Goal: Information Seeking & Learning: Learn about a topic

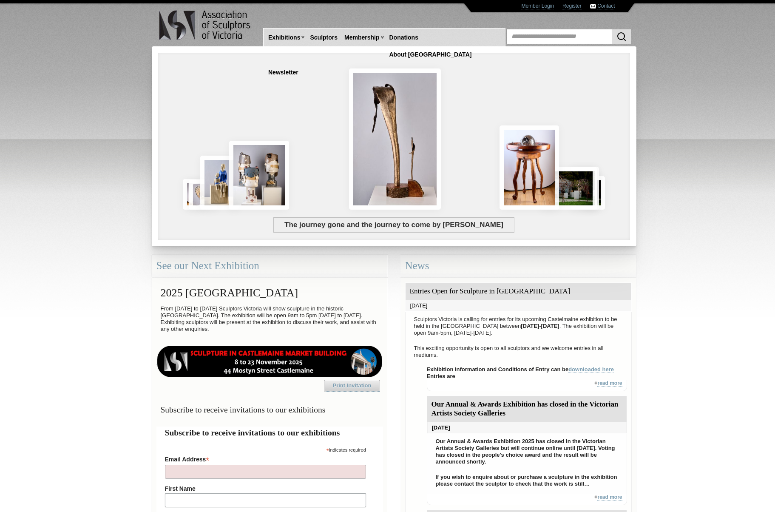
click at [385, 155] on div "The journey gone and the journey to come by Aaron Jones" at bounding box center [349, 178] width 369 height 77
click at [536, 168] on img at bounding box center [530, 166] width 60 height 84
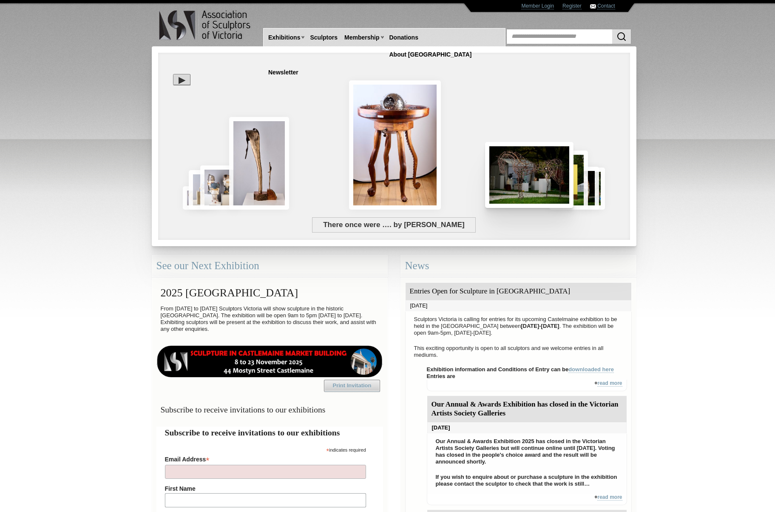
click at [540, 173] on img at bounding box center [529, 175] width 88 height 66
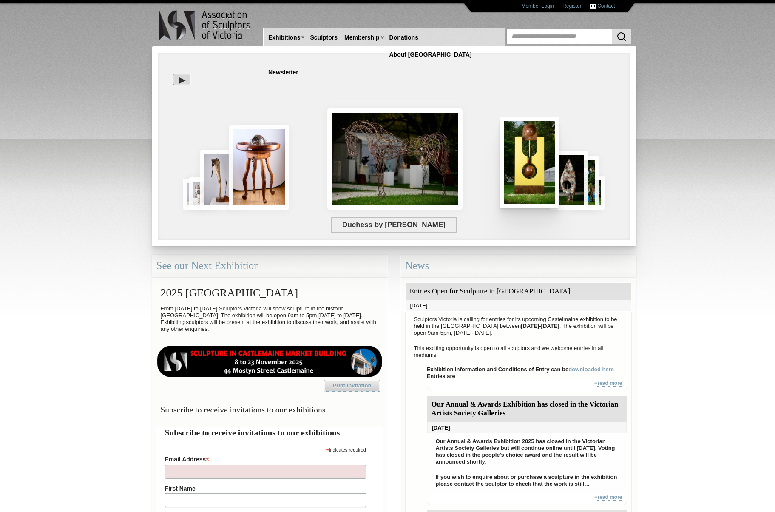
click at [540, 173] on img at bounding box center [530, 161] width 60 height 91
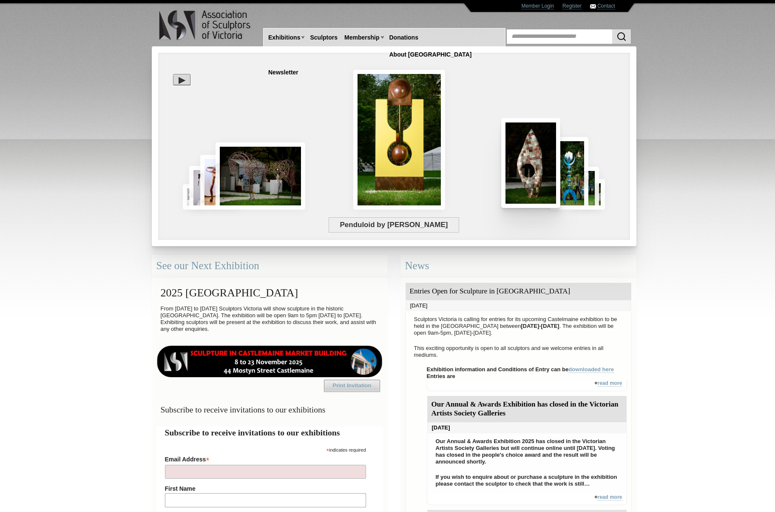
click at [540, 173] on img at bounding box center [530, 163] width 59 height 90
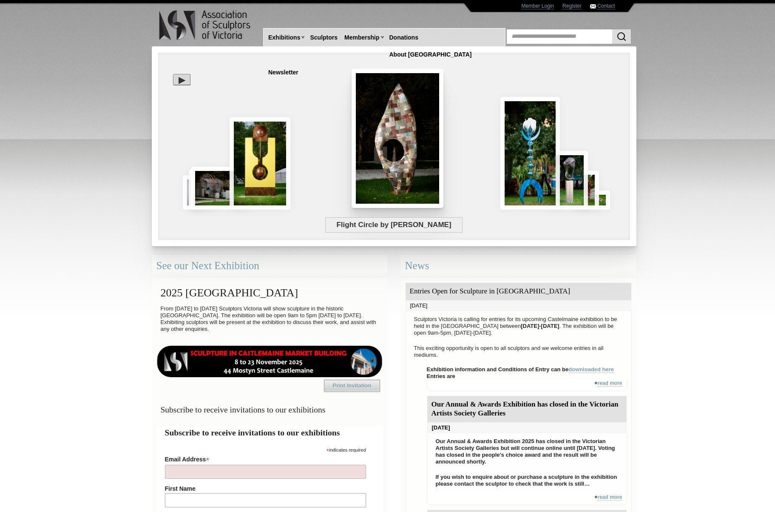
click at [540, 173] on img at bounding box center [530, 153] width 60 height 113
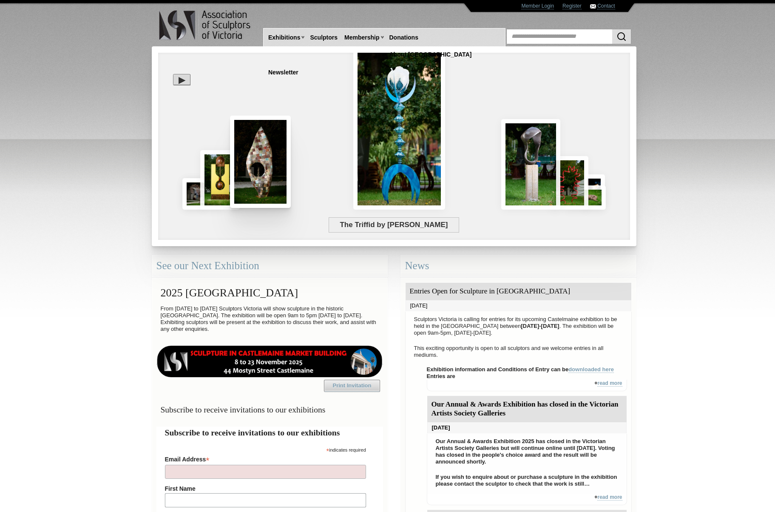
click at [540, 173] on img at bounding box center [530, 164] width 59 height 91
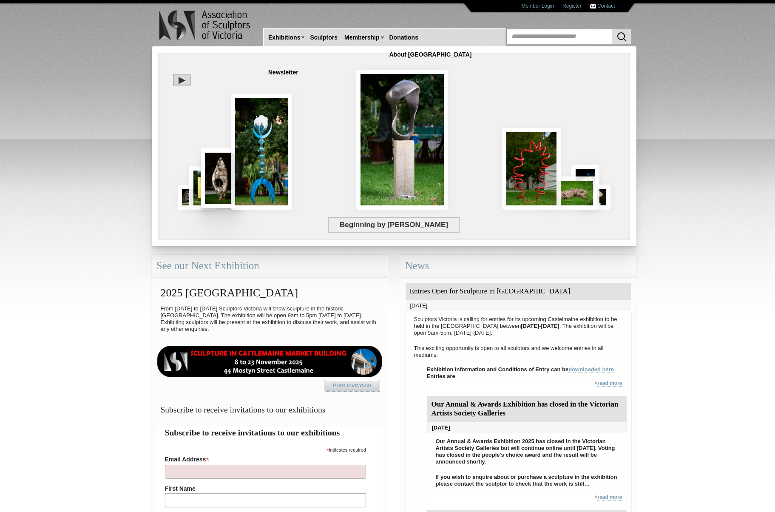
click at [540, 173] on img at bounding box center [531, 169] width 59 height 82
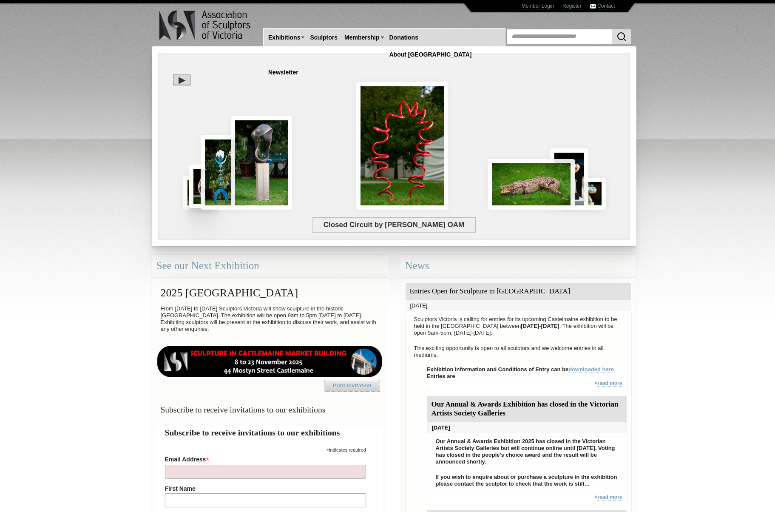
click at [540, 173] on img at bounding box center [531, 184] width 87 height 51
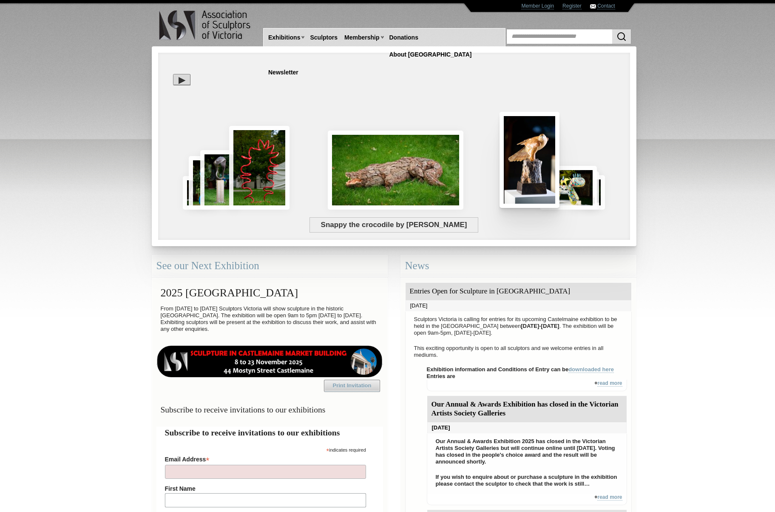
click at [540, 173] on img at bounding box center [530, 160] width 60 height 96
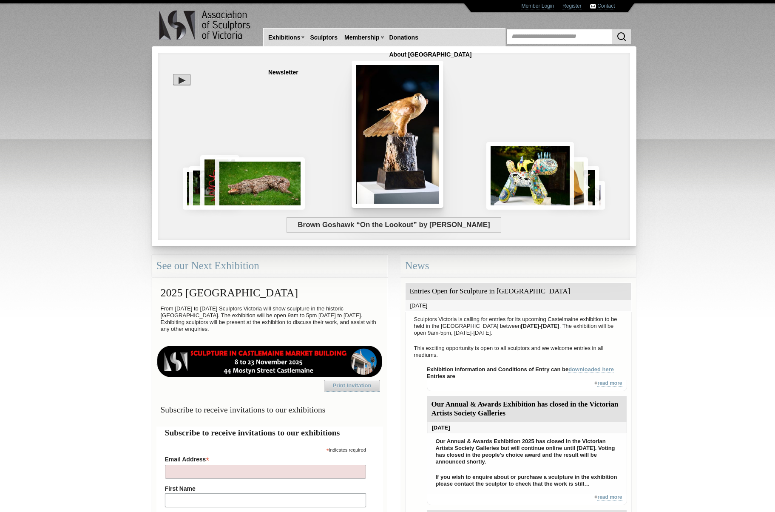
click at [540, 173] on img at bounding box center [530, 176] width 88 height 68
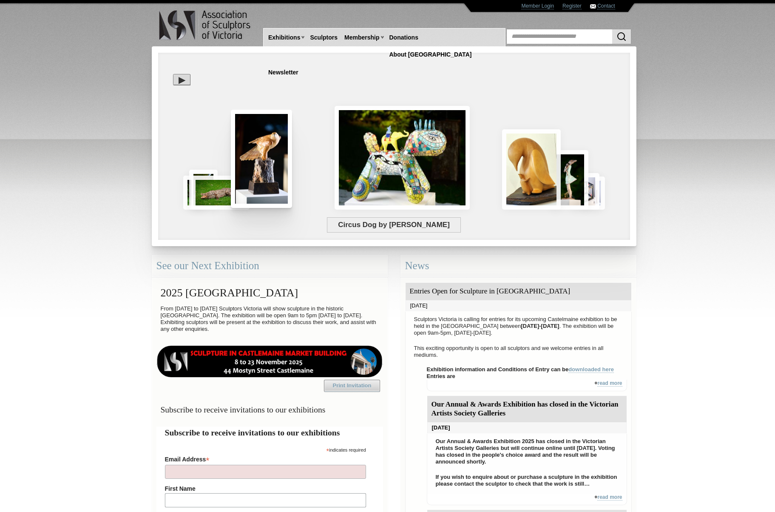
click at [540, 173] on img at bounding box center [531, 169] width 59 height 80
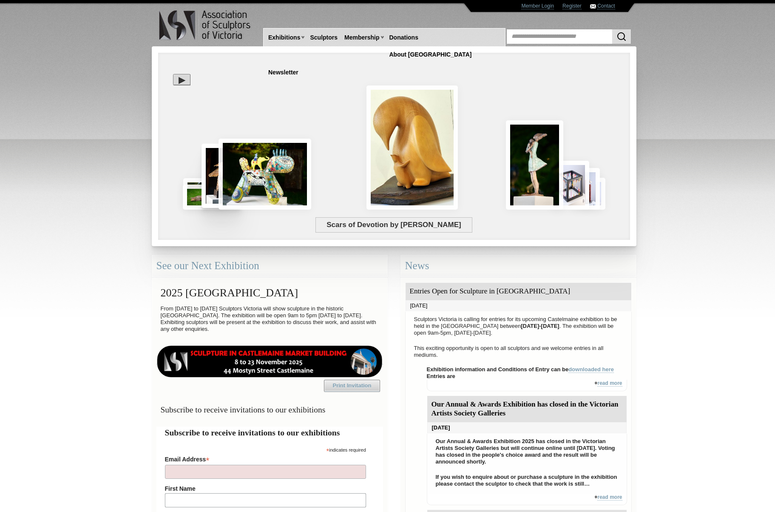
click at [540, 173] on img at bounding box center [534, 164] width 57 height 89
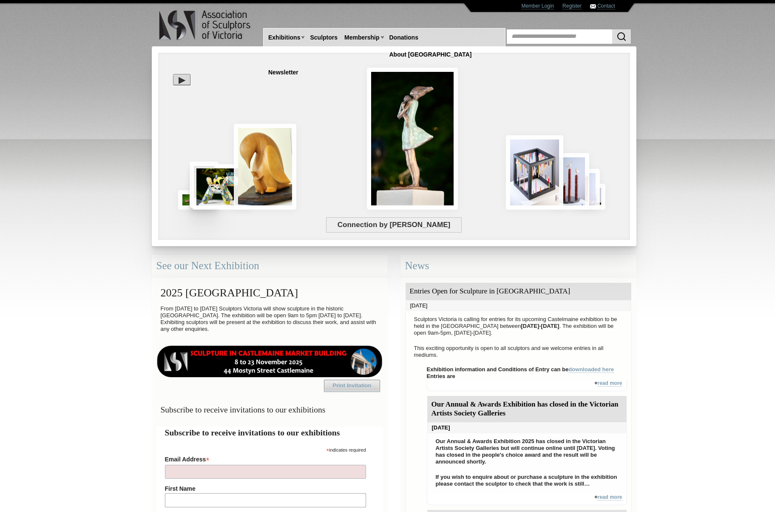
click at [540, 173] on img at bounding box center [534, 172] width 57 height 74
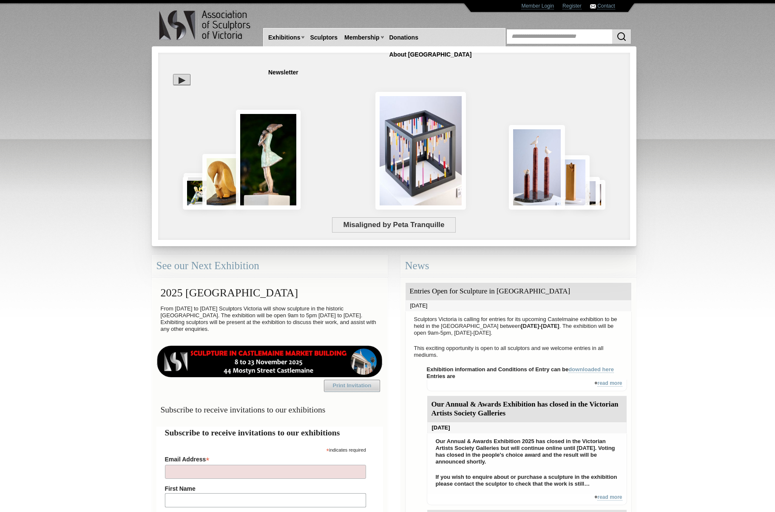
click at [540, 173] on img at bounding box center [537, 167] width 56 height 85
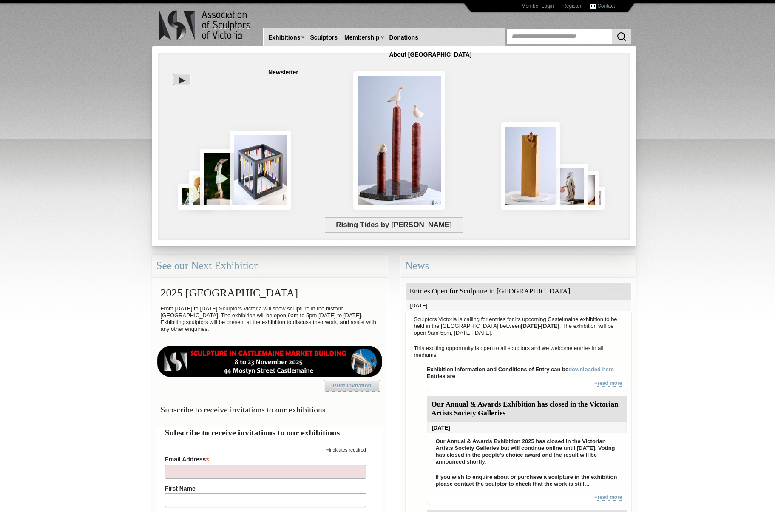
click at [540, 173] on img at bounding box center [530, 165] width 59 height 87
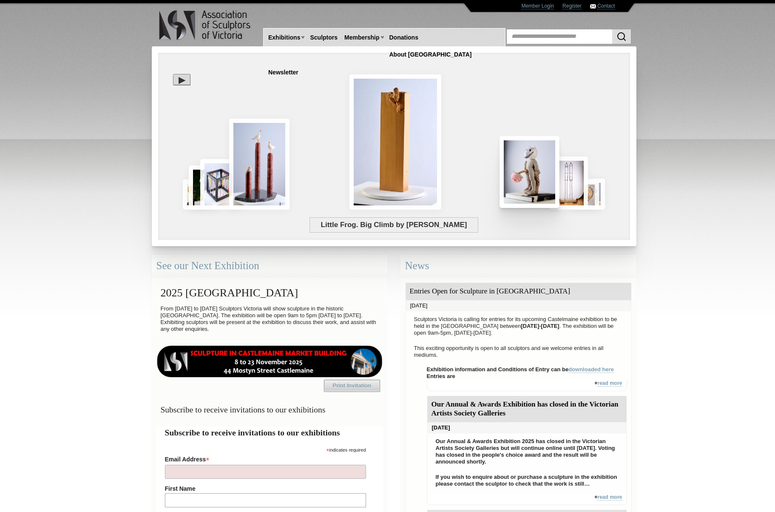
click at [540, 173] on img at bounding box center [530, 172] width 60 height 72
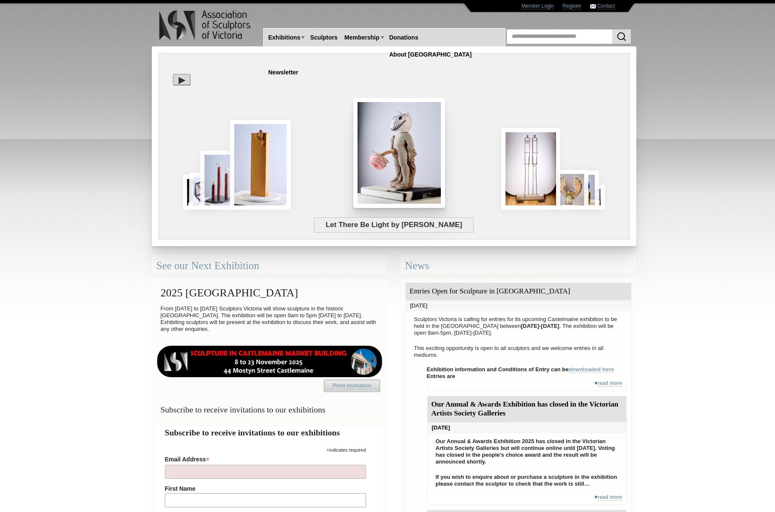
click at [540, 173] on img at bounding box center [530, 169] width 59 height 82
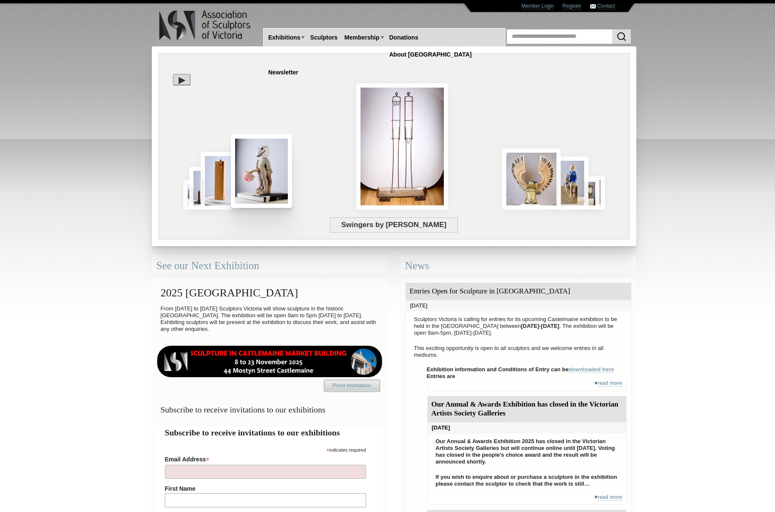
click at [540, 173] on img at bounding box center [531, 178] width 59 height 61
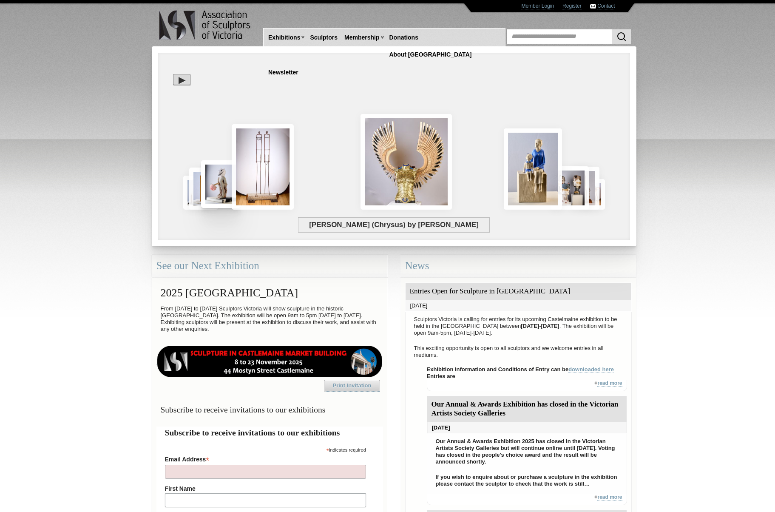
click at [540, 173] on img at bounding box center [533, 168] width 58 height 81
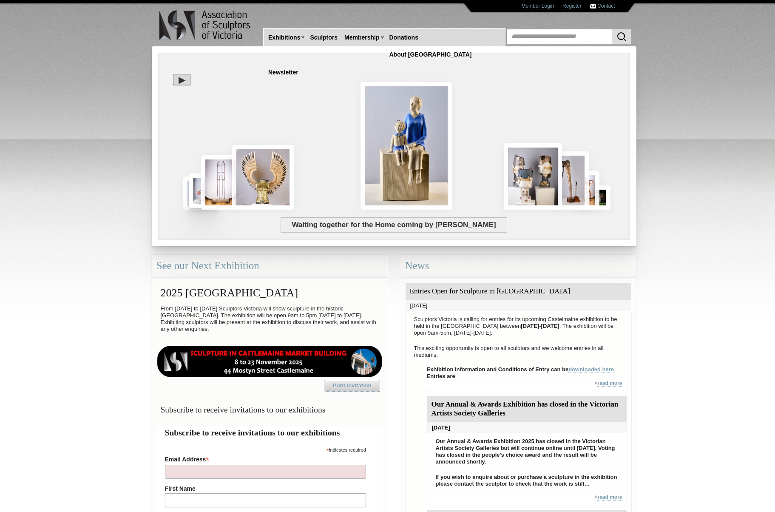
click at [540, 173] on img at bounding box center [533, 176] width 58 height 66
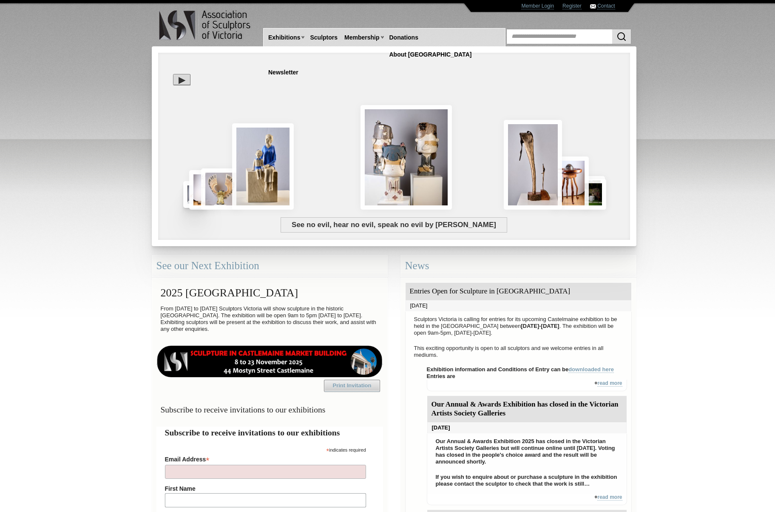
click at [540, 173] on img at bounding box center [533, 165] width 58 height 90
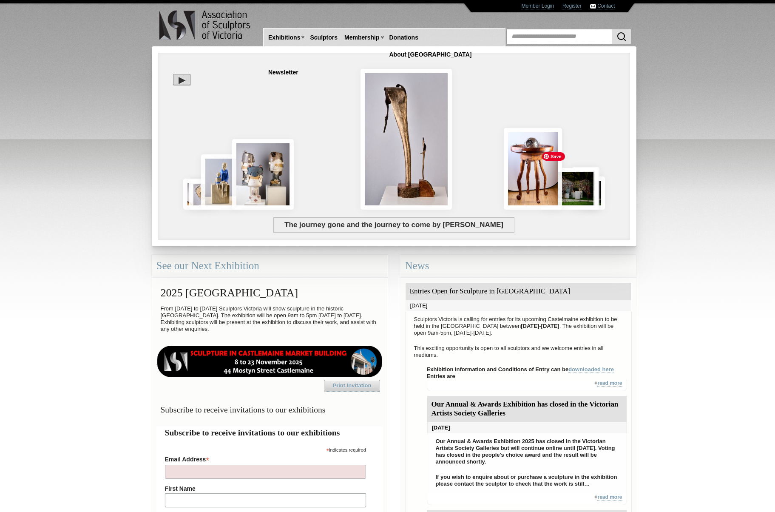
click at [540, 173] on img at bounding box center [533, 169] width 58 height 82
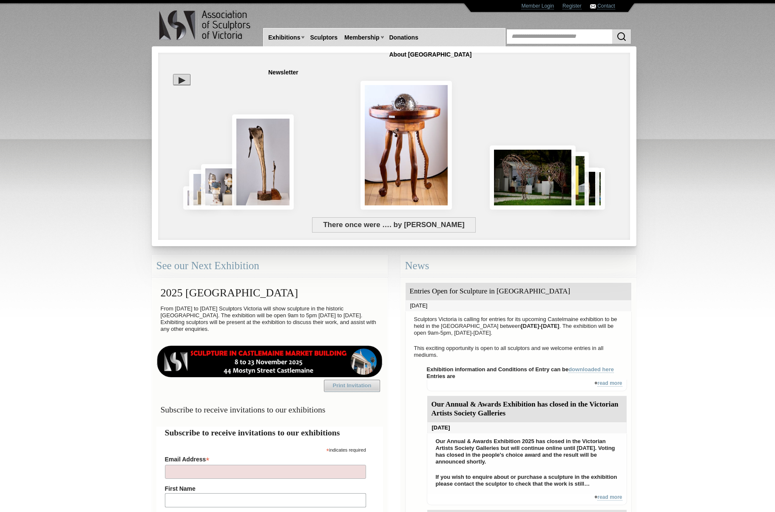
click at [540, 173] on img at bounding box center [533, 177] width 86 height 64
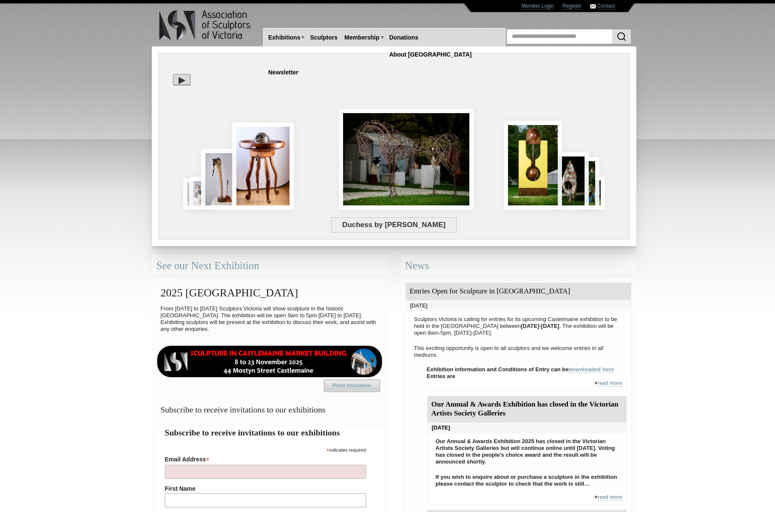
click at [540, 173] on img at bounding box center [533, 165] width 58 height 89
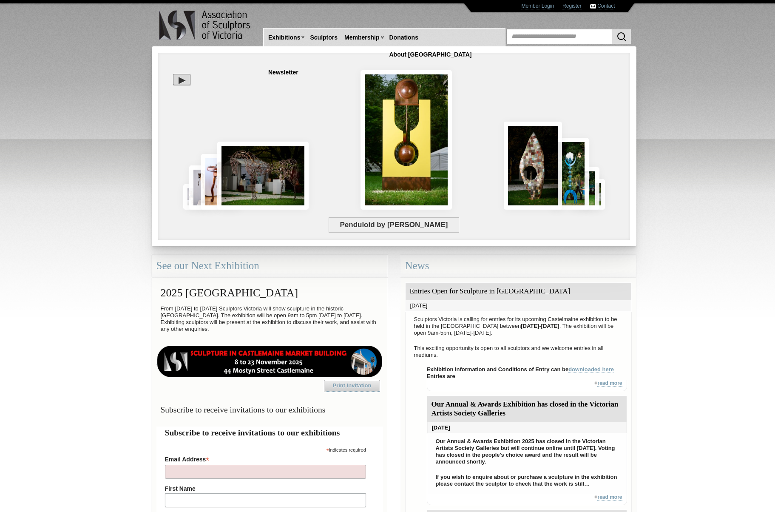
click at [540, 173] on img at bounding box center [533, 166] width 58 height 88
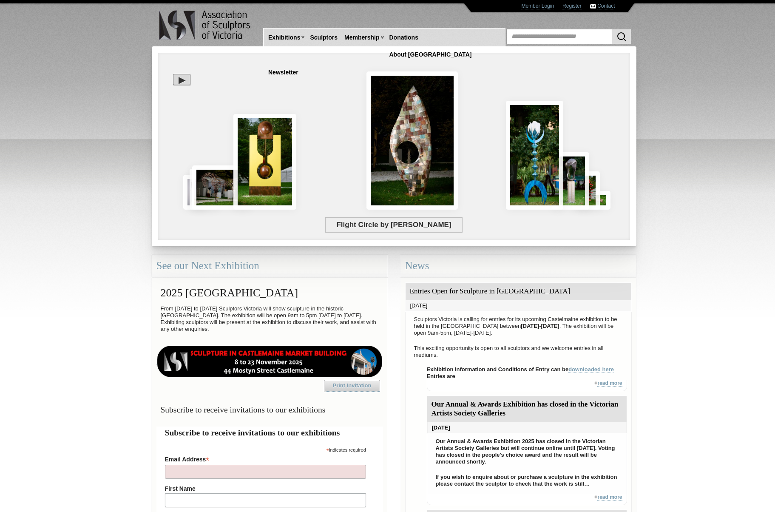
click at [540, 173] on img at bounding box center [534, 155] width 57 height 109
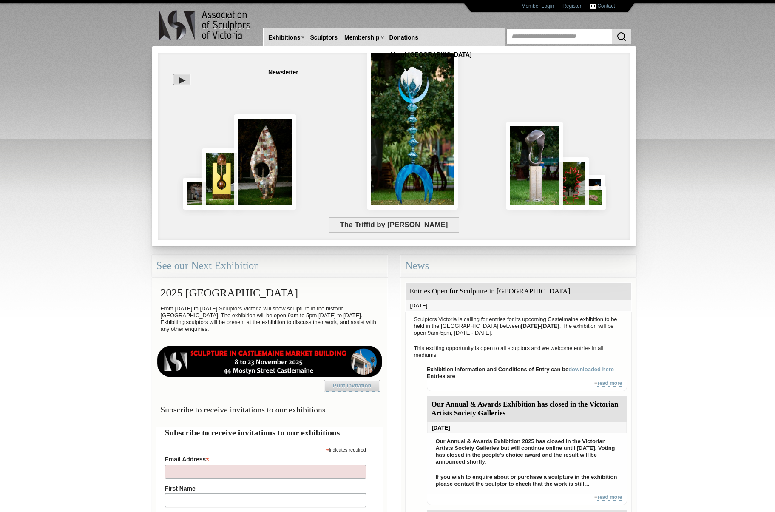
click at [540, 173] on img at bounding box center [534, 166] width 57 height 88
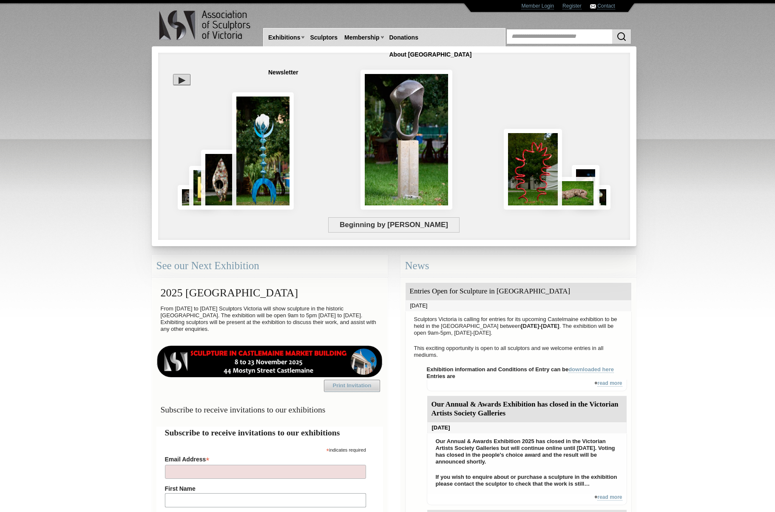
click at [540, 173] on img at bounding box center [533, 169] width 58 height 81
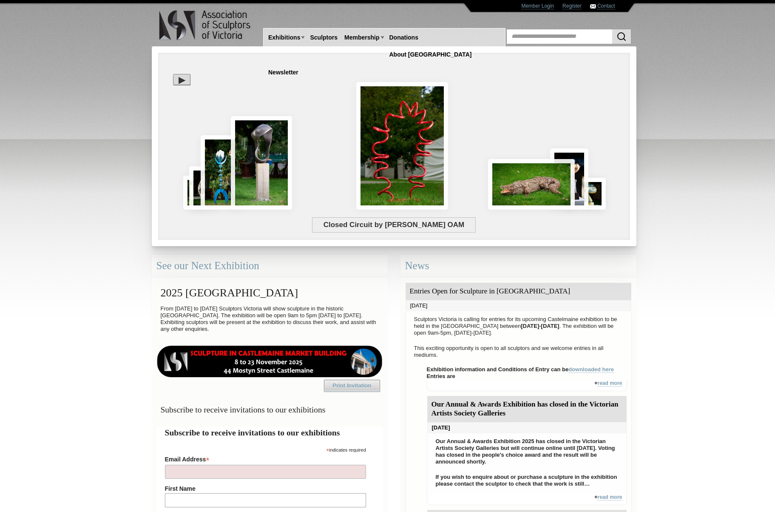
click at [540, 173] on img at bounding box center [531, 184] width 87 height 51
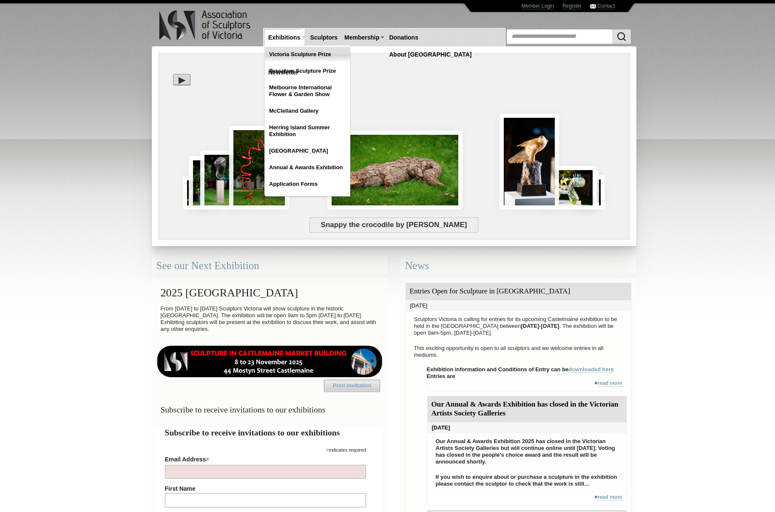
click at [293, 55] on link "Victoria Sculpture Prize" at bounding box center [307, 54] width 85 height 15
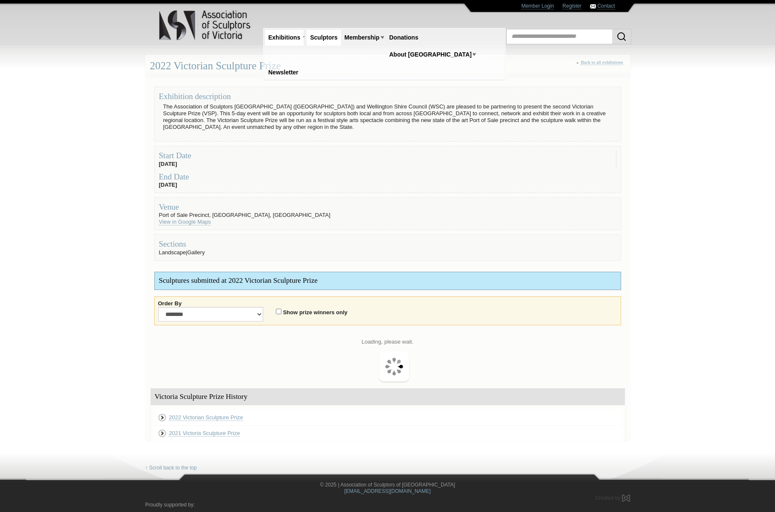
click at [323, 40] on link "Sculptors" at bounding box center [324, 38] width 34 height 16
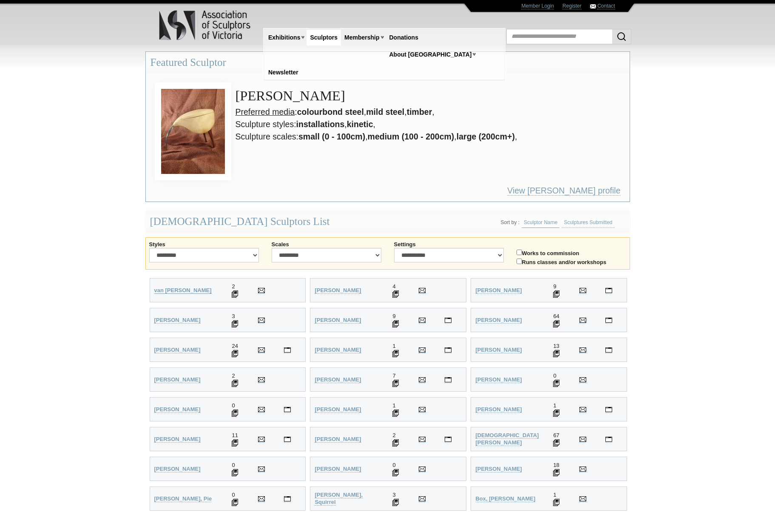
click at [202, 293] on link "van Wyk-Smit, Wilani" at bounding box center [182, 290] width 57 height 7
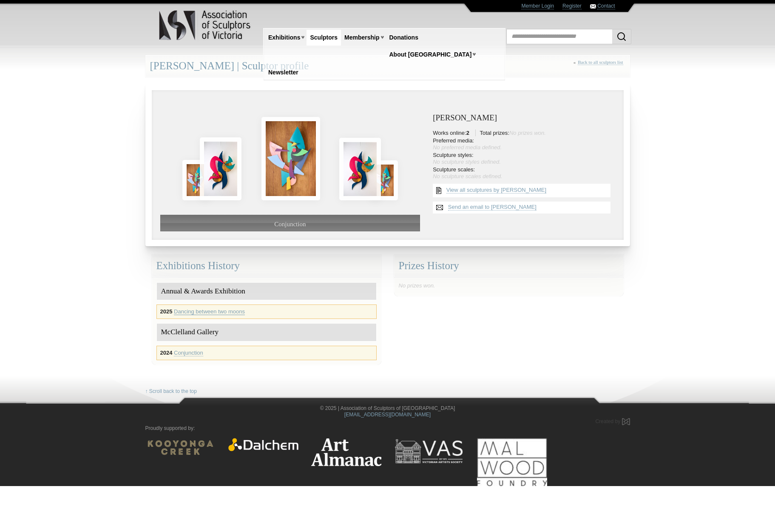
click at [213, 311] on link "Dancing between two moons" at bounding box center [209, 311] width 71 height 7
click at [193, 352] on link "Conjunction" at bounding box center [188, 352] width 29 height 7
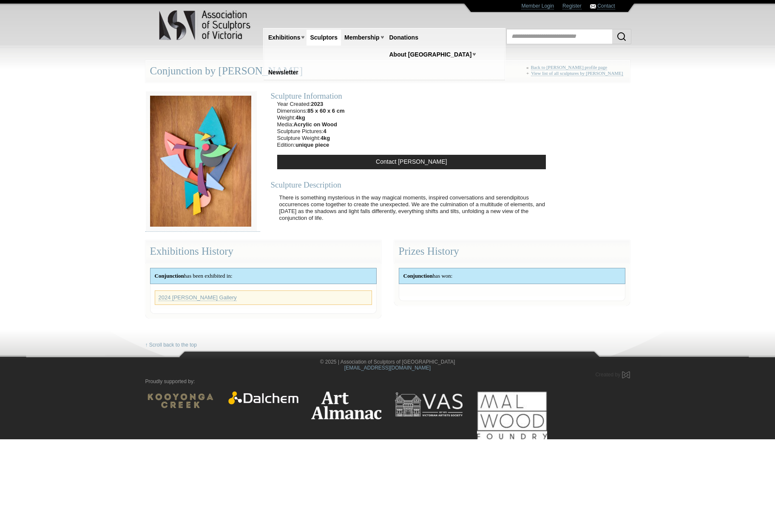
click at [328, 42] on link "Sculptors" at bounding box center [324, 38] width 34 height 16
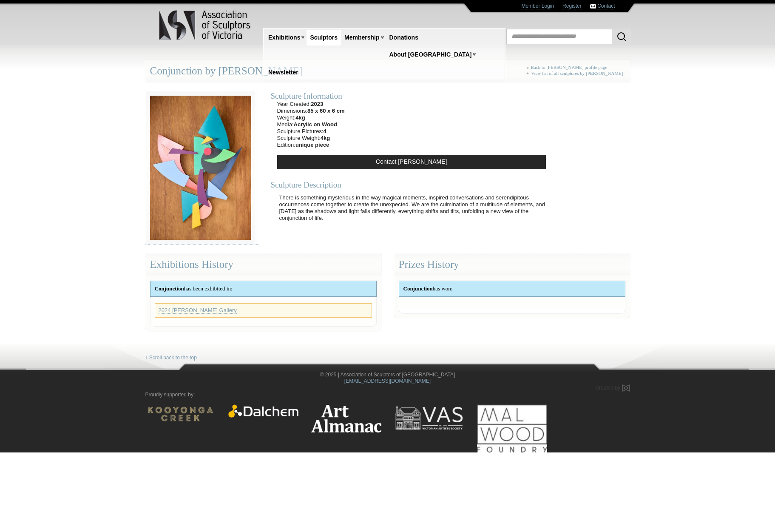
click at [326, 39] on link "Sculptors" at bounding box center [324, 38] width 34 height 16
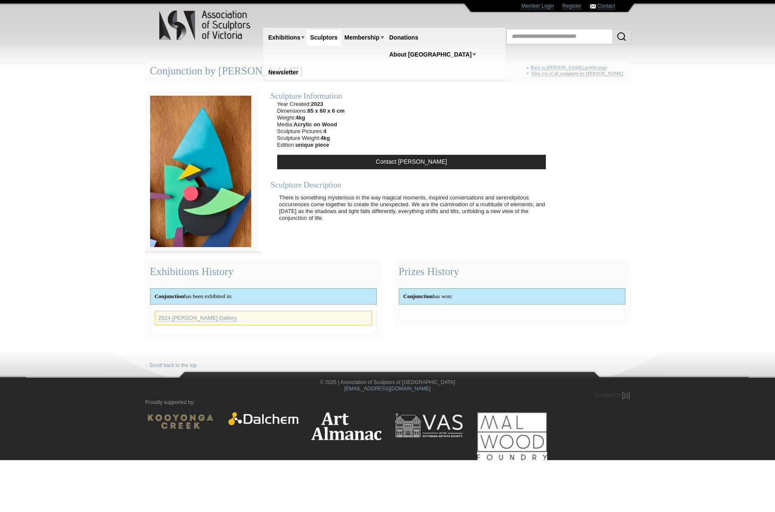
click at [326, 39] on link "Sculptors" at bounding box center [324, 38] width 34 height 16
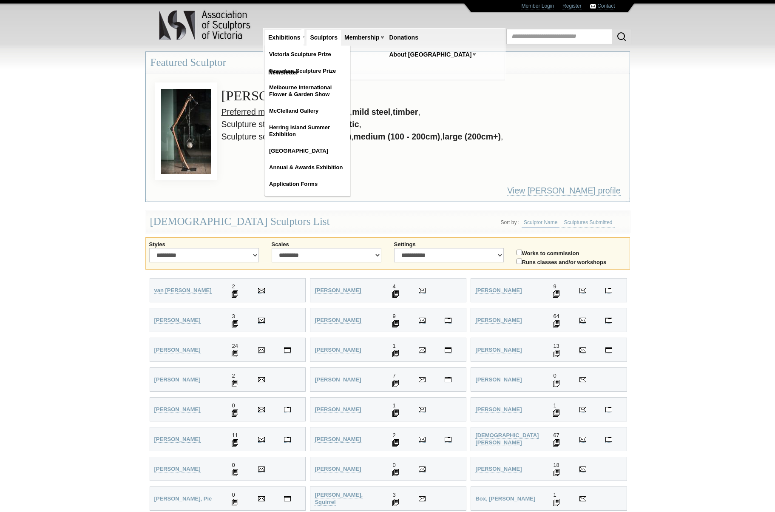
click at [281, 36] on link "Exhibitions" at bounding box center [284, 38] width 39 height 16
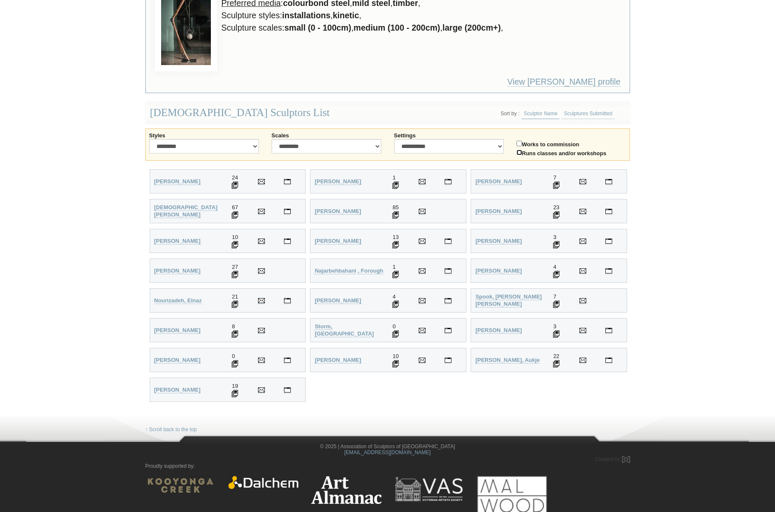
scroll to position [121, 0]
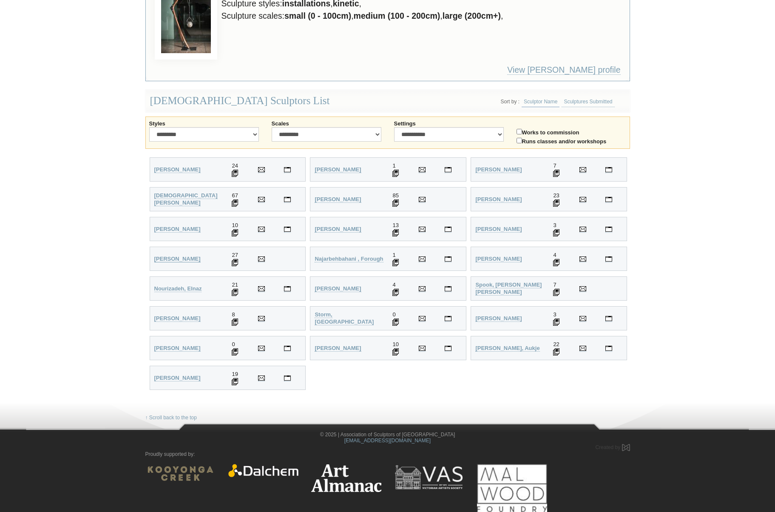
click at [176, 260] on strong "[PERSON_NAME]" at bounding box center [177, 259] width 46 height 6
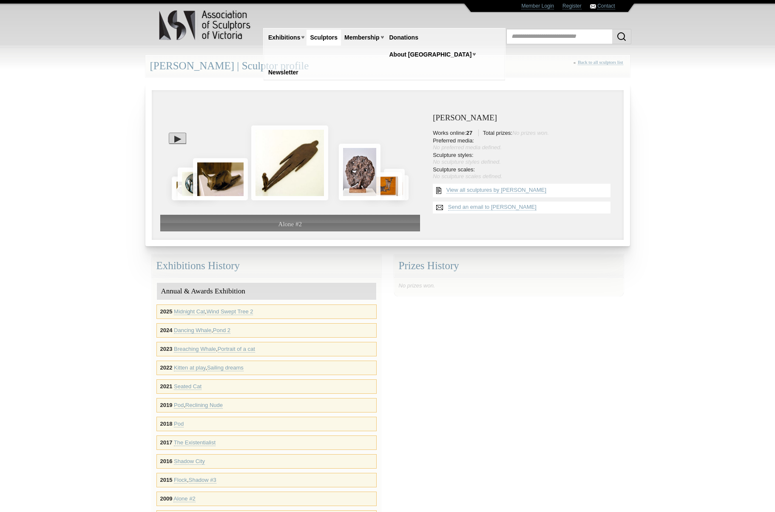
click at [329, 41] on link "Sculptors" at bounding box center [324, 38] width 34 height 16
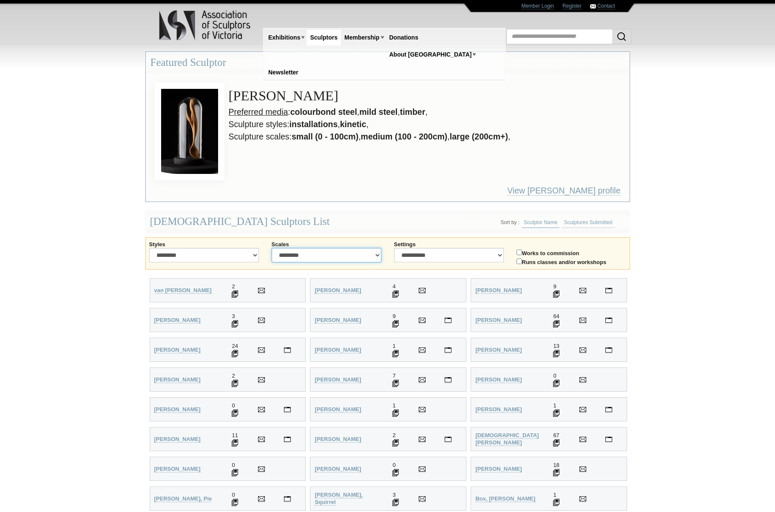
click at [331, 260] on select "**********" at bounding box center [327, 255] width 110 height 14
select select "**********"
click at [272, 248] on select "**********" at bounding box center [327, 255] width 110 height 14
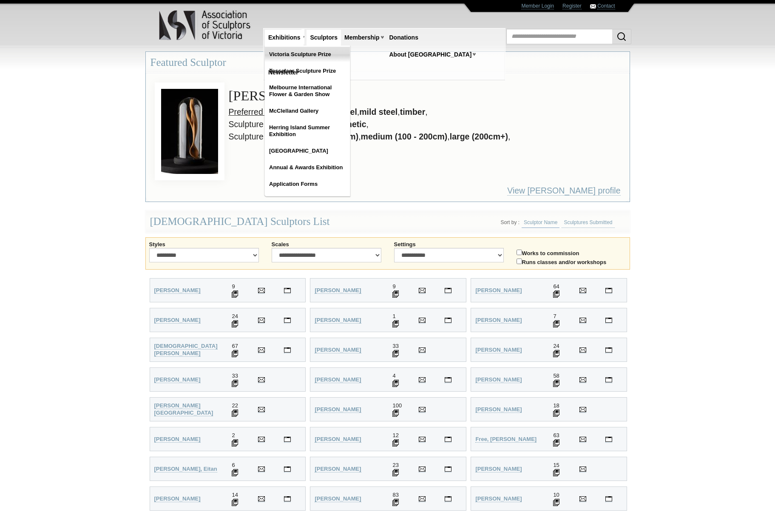
click at [288, 59] on link "Victoria Sculpture Prize" at bounding box center [307, 54] width 85 height 15
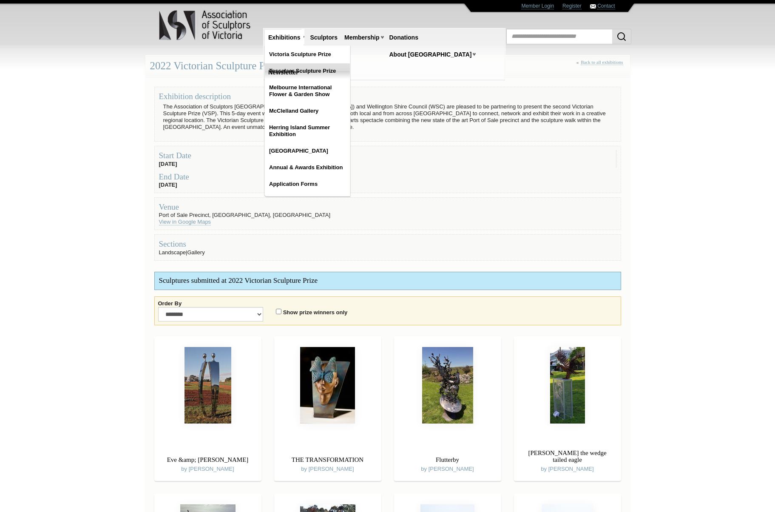
click at [289, 66] on link "Tesselaar Sculpture Prize" at bounding box center [307, 70] width 85 height 15
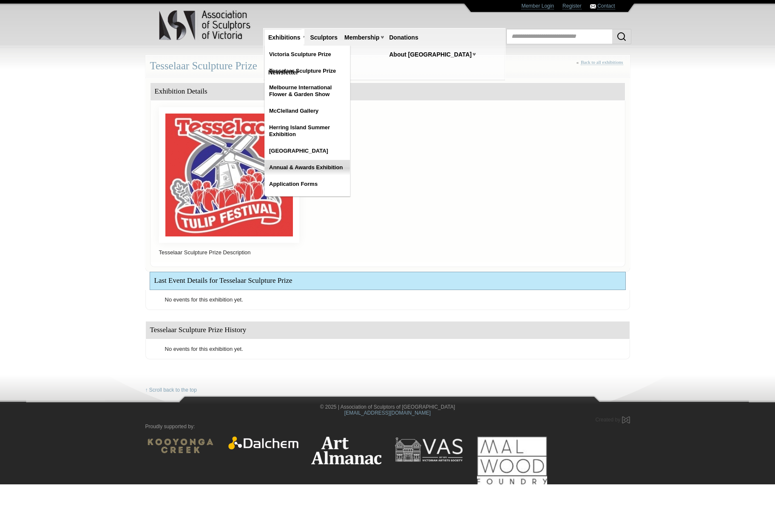
click at [295, 164] on link "Annual & Awards Exhibition" at bounding box center [307, 167] width 85 height 15
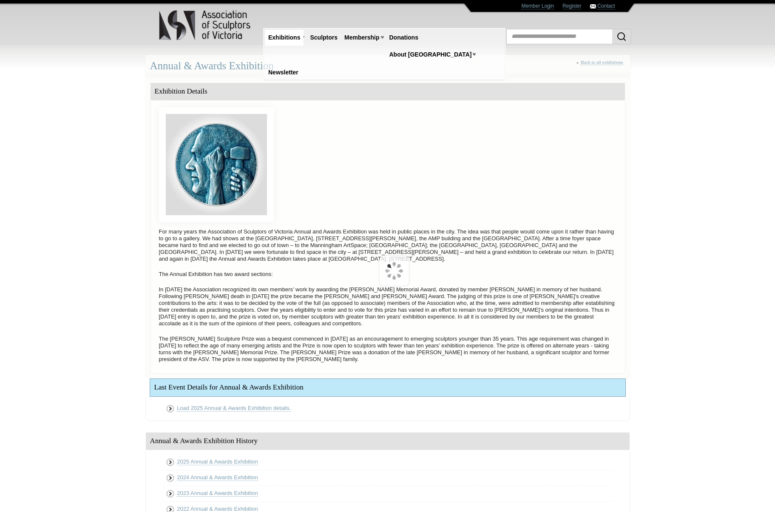
scroll to position [372, 0]
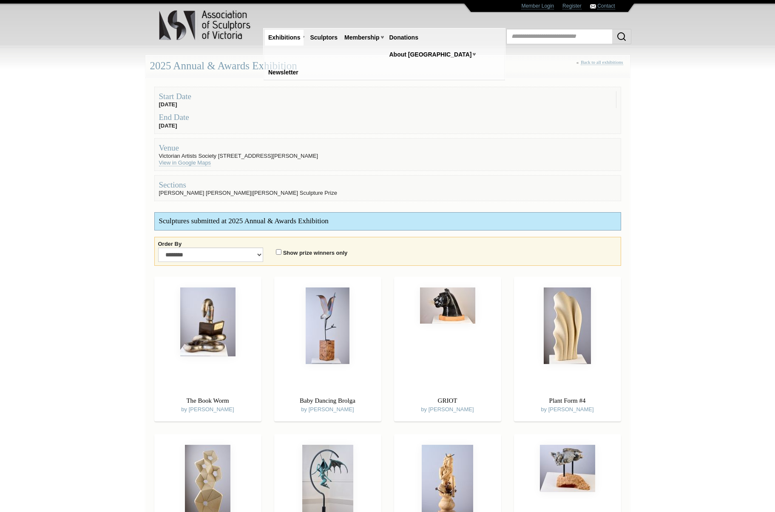
click at [75, 127] on body "Toggle navigation Association of Sculptors of [GEOGRAPHIC_DATA] Home Exhibition…" at bounding box center [387, 256] width 775 height 512
